Goal: Task Accomplishment & Management: Use online tool/utility

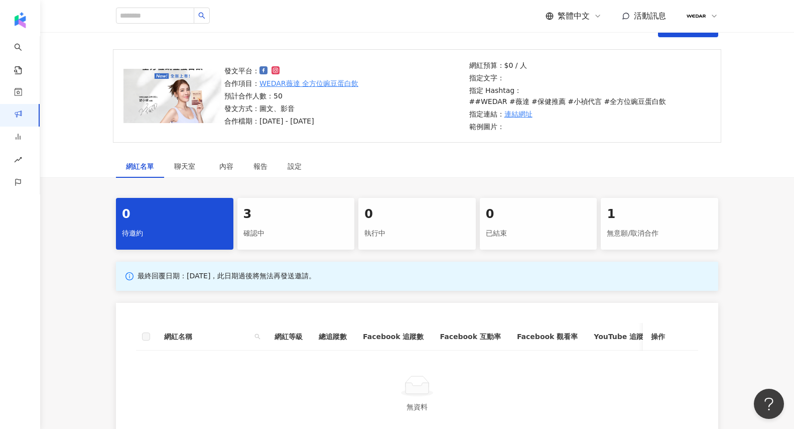
scroll to position [75, 0]
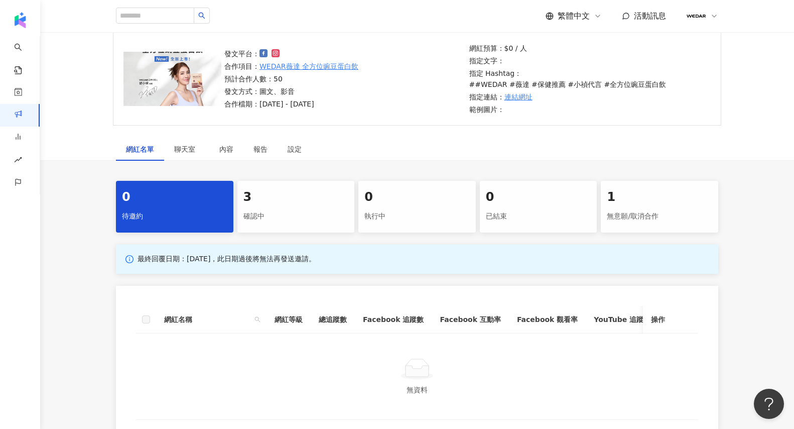
click at [293, 208] on div "確認中" at bounding box center [295, 216] width 105 height 17
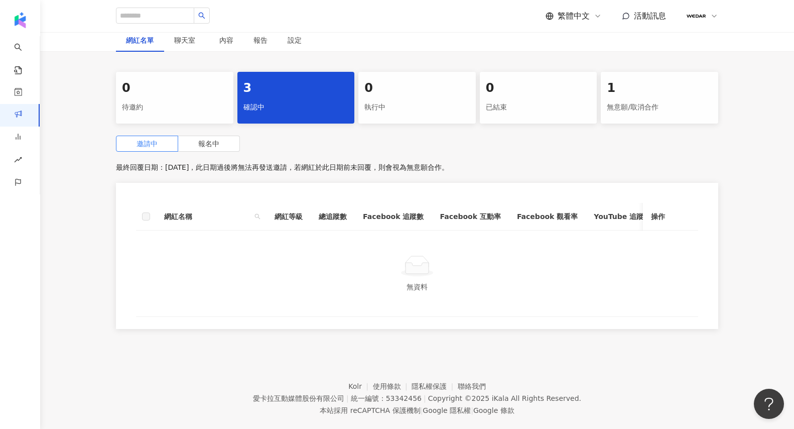
scroll to position [198, 0]
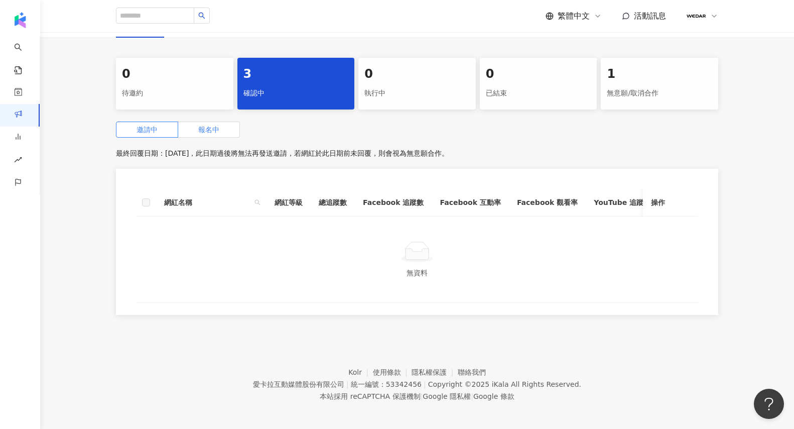
click at [206, 125] on span "報名中" at bounding box center [208, 129] width 21 height 8
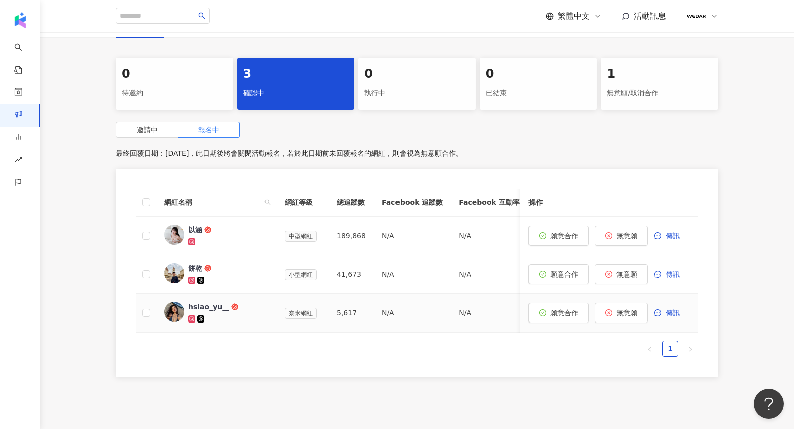
click at [215, 302] on div "hsiao_yu__" at bounding box center [208, 307] width 41 height 10
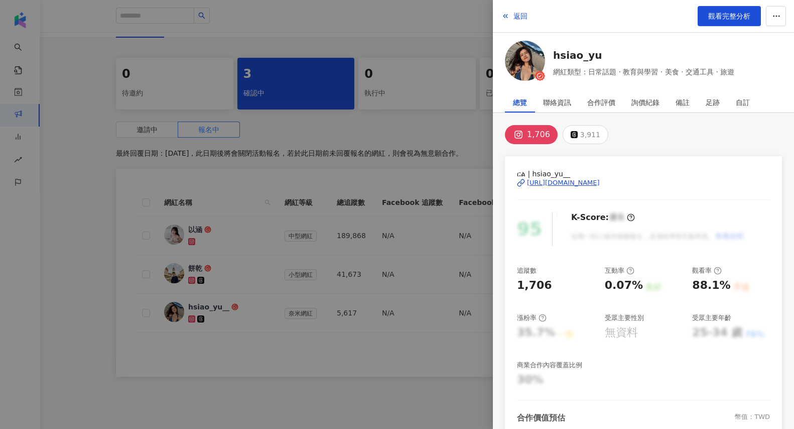
click at [595, 183] on div "https://www.instagram.com/hsiao_yu__/" at bounding box center [563, 182] width 73 height 9
click at [261, 239] on div at bounding box center [397, 214] width 794 height 429
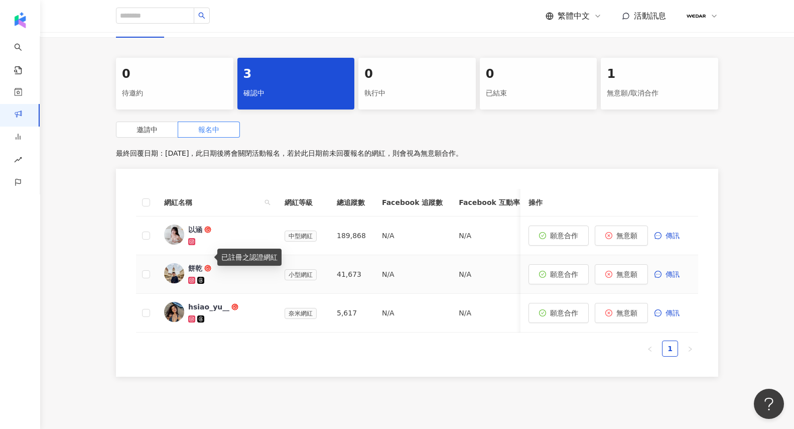
click at [203, 263] on span "餅乾" at bounding box center [220, 268] width 65 height 10
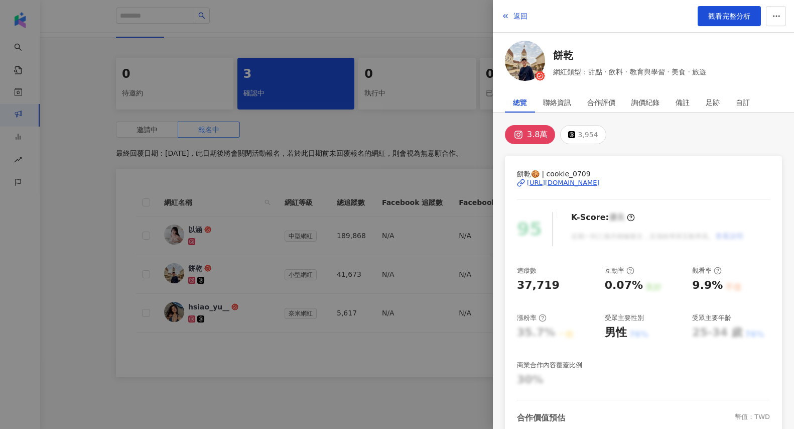
click at [570, 181] on div "https://www.instagram.com/cookie_0709/" at bounding box center [563, 182] width 73 height 9
click at [449, 129] on div at bounding box center [397, 214] width 794 height 429
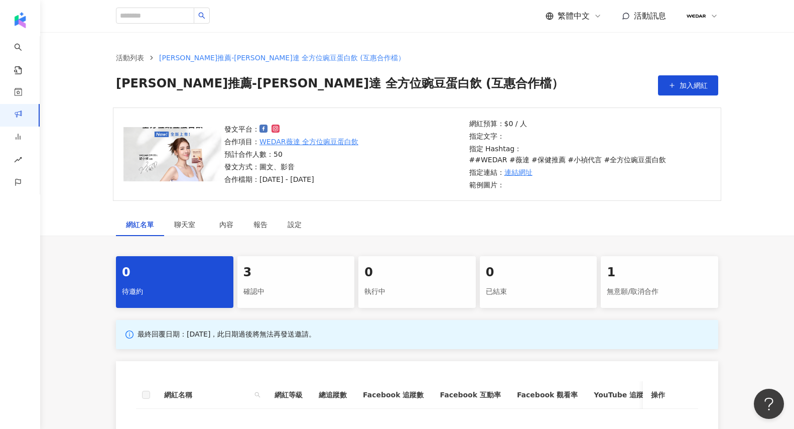
click at [312, 283] on div "確認中" at bounding box center [295, 291] width 105 height 17
